Goal: Find specific page/section: Find specific page/section

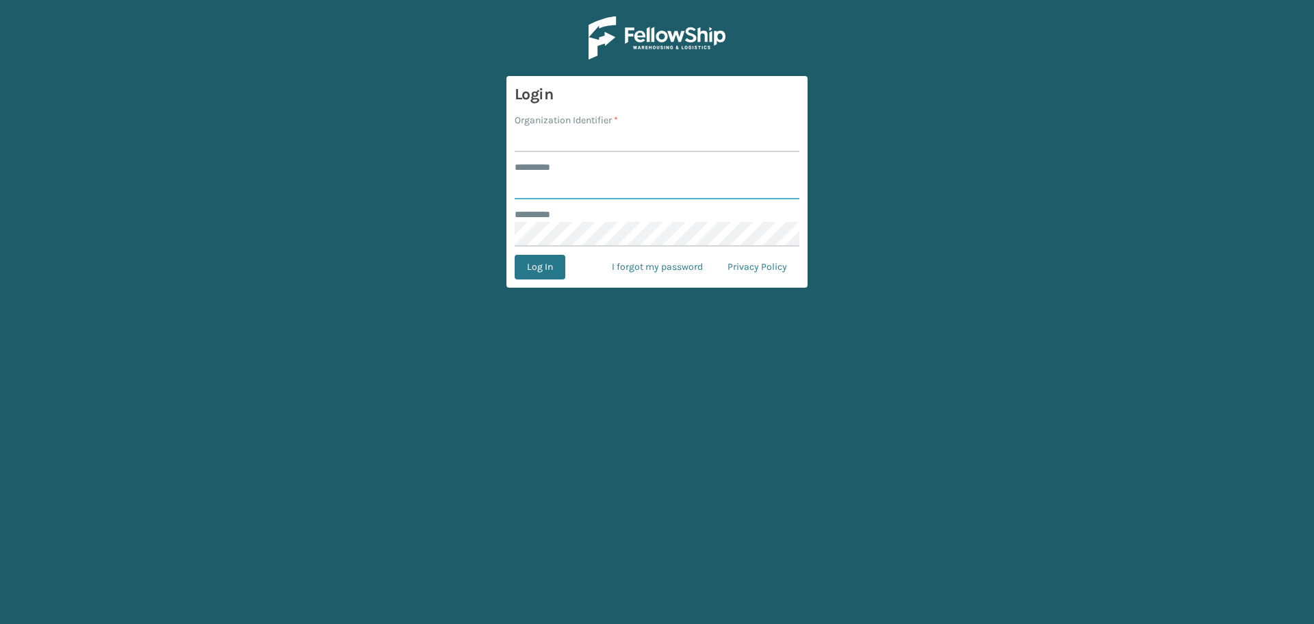
type input "*******"
click at [568, 142] on input "Organization Identifier *" at bounding box center [657, 139] width 285 height 25
type input "Dallas"
click at [546, 280] on form "Login Organization Identifier * Dallas ******** * ******* ******** * Log In I f…" at bounding box center [657, 182] width 301 height 212
click at [539, 257] on button "Log In" at bounding box center [540, 267] width 51 height 25
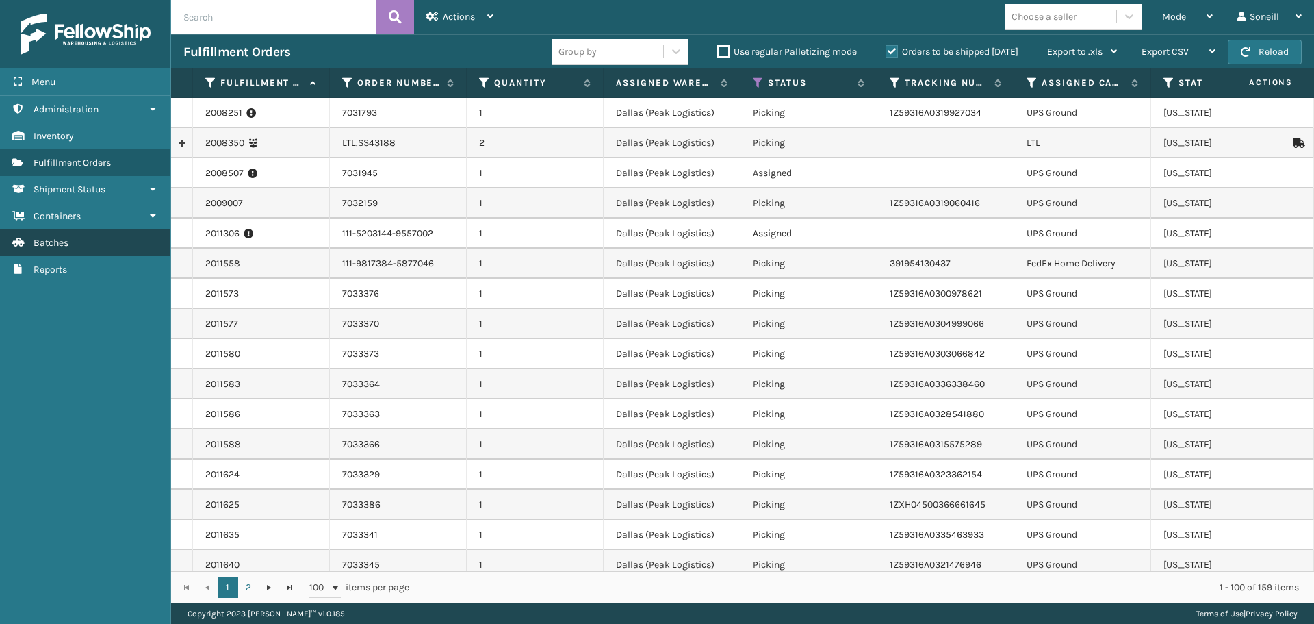
click at [134, 256] on link "Reports" at bounding box center [85, 269] width 170 height 27
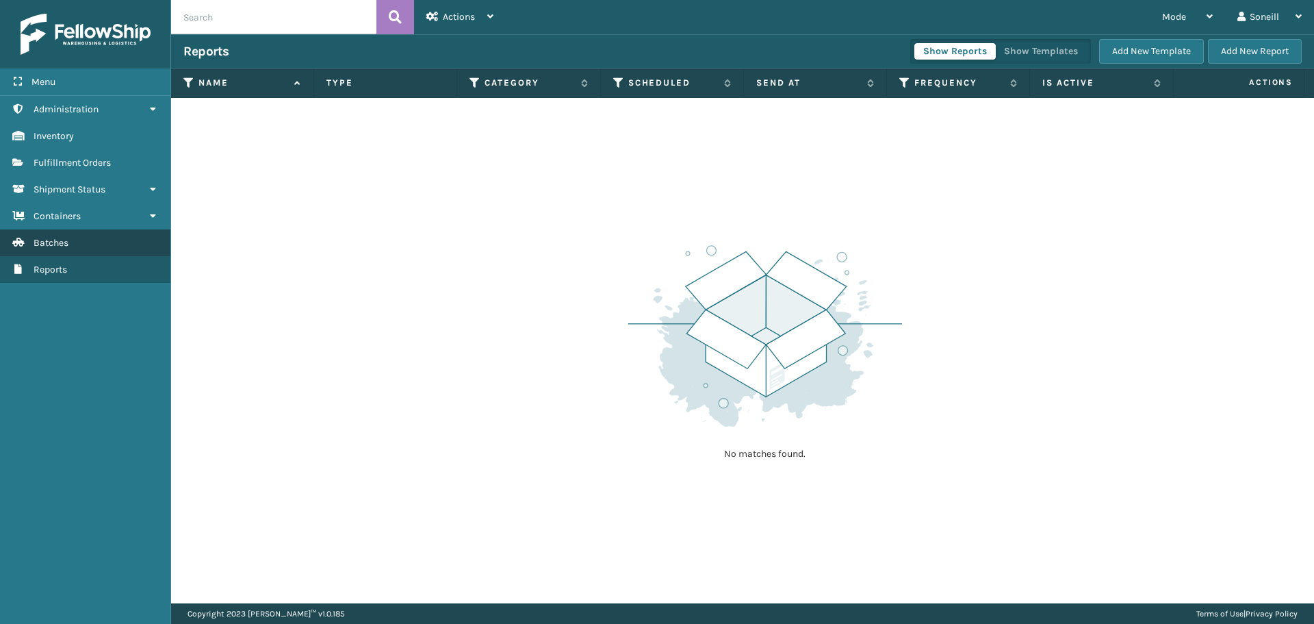
click at [133, 247] on link "Batches" at bounding box center [85, 242] width 170 height 27
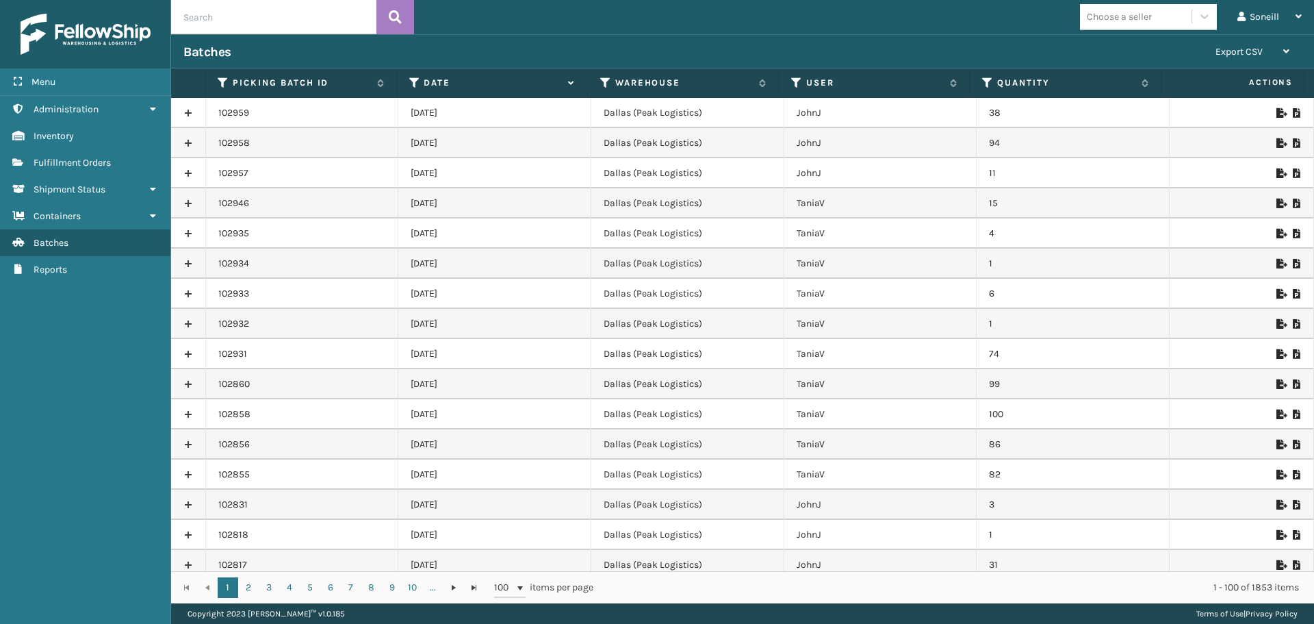
drag, startPoint x: 393, startPoint y: 112, endPoint x: 511, endPoint y: 170, distance: 131.6
click at [548, 170] on td "[DATE]" at bounding box center [494, 173] width 193 height 30
drag, startPoint x: 415, startPoint y: 112, endPoint x: 1025, endPoint y: 171, distance: 612.8
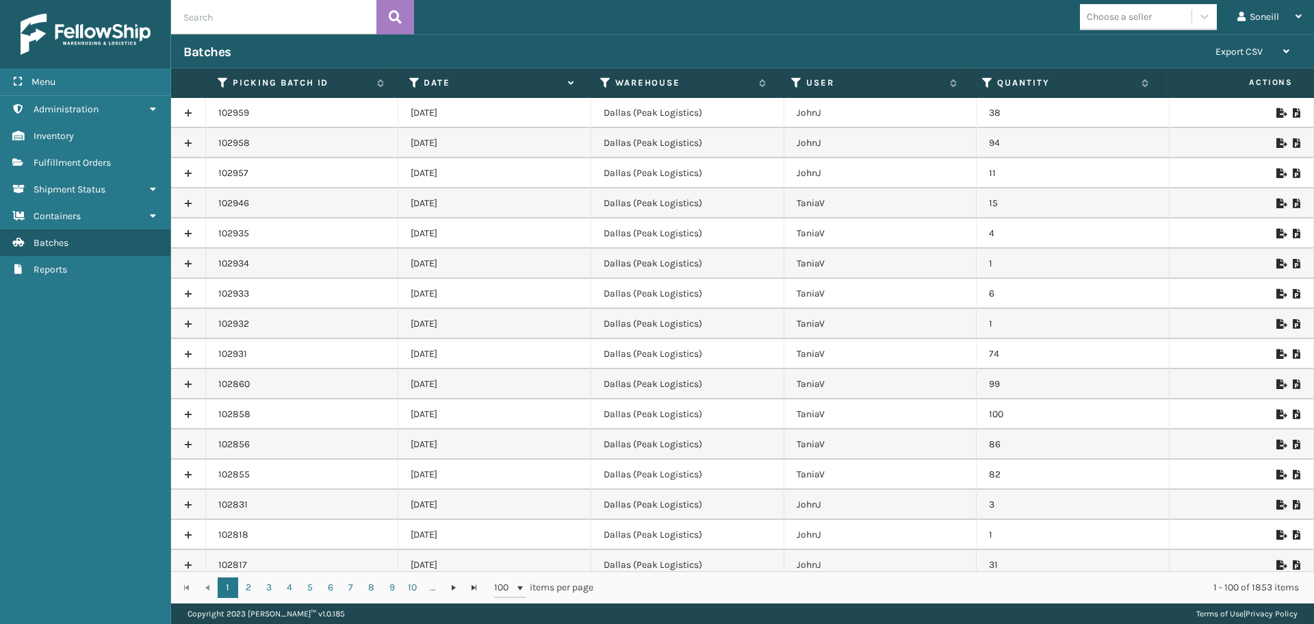
click at [1051, 230] on td "4" at bounding box center [1073, 233] width 193 height 30
